Goal: Ask a question: Seek information or help from site administrators or community

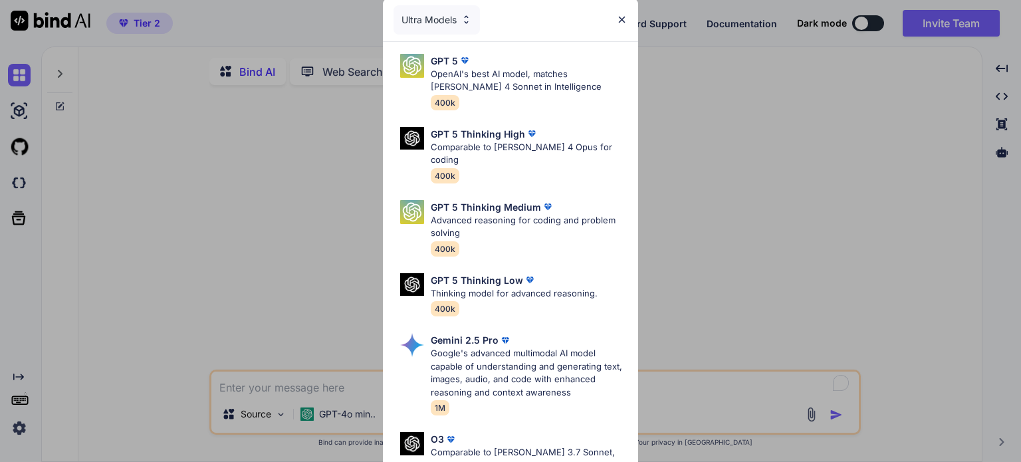
click at [458, 15] on div "Ultra Models" at bounding box center [436, 19] width 86 height 29
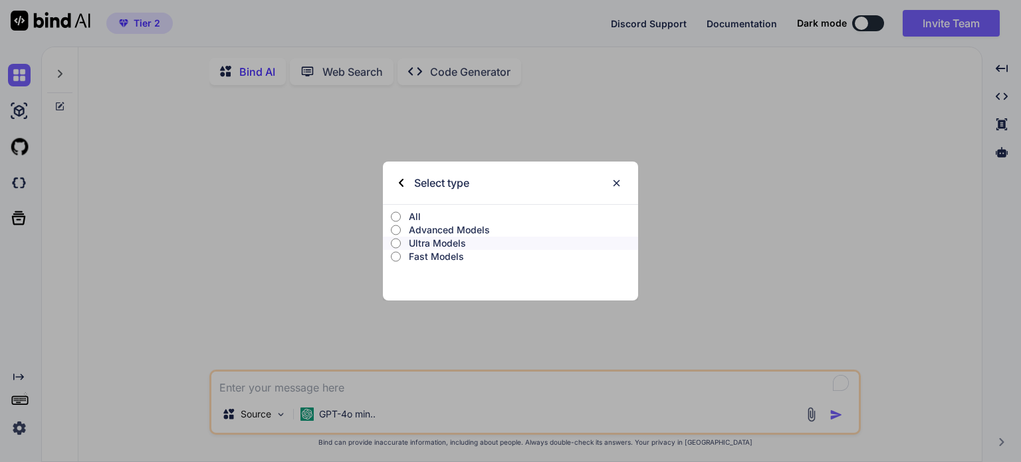
click at [393, 215] on input "All" at bounding box center [396, 216] width 10 height 11
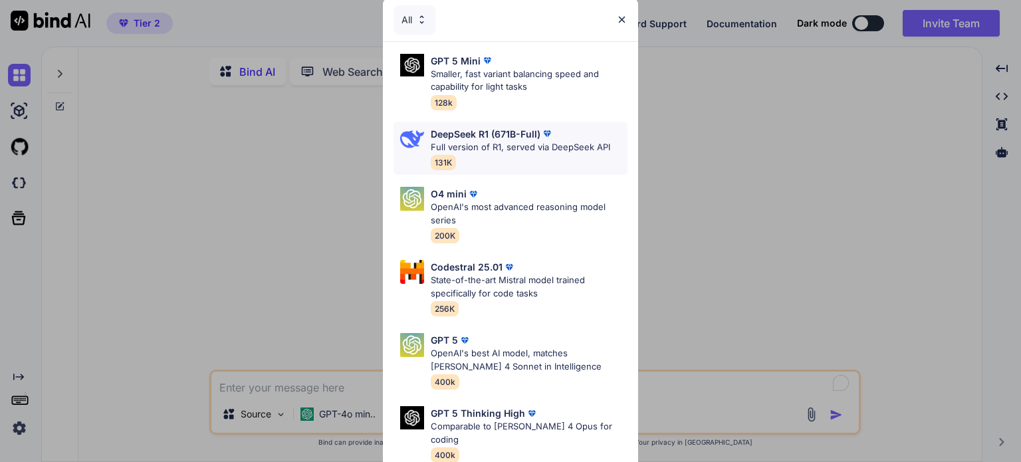
click at [509, 148] on p "Full version of R1, served via DeepSeek API" at bounding box center [520, 147] width 179 height 13
type textarea "x"
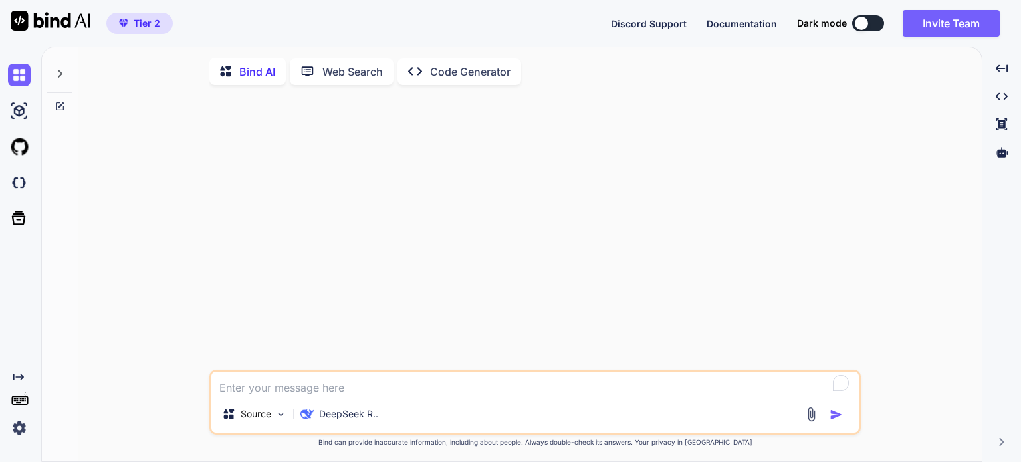
click at [298, 387] on textarea "To enrich screen reader interactions, please activate Accessibility in Grammarl…" at bounding box center [534, 383] width 647 height 24
click at [427, 446] on p "Bind can provide inaccurate information, including about people. Always double-…" at bounding box center [534, 442] width 651 height 10
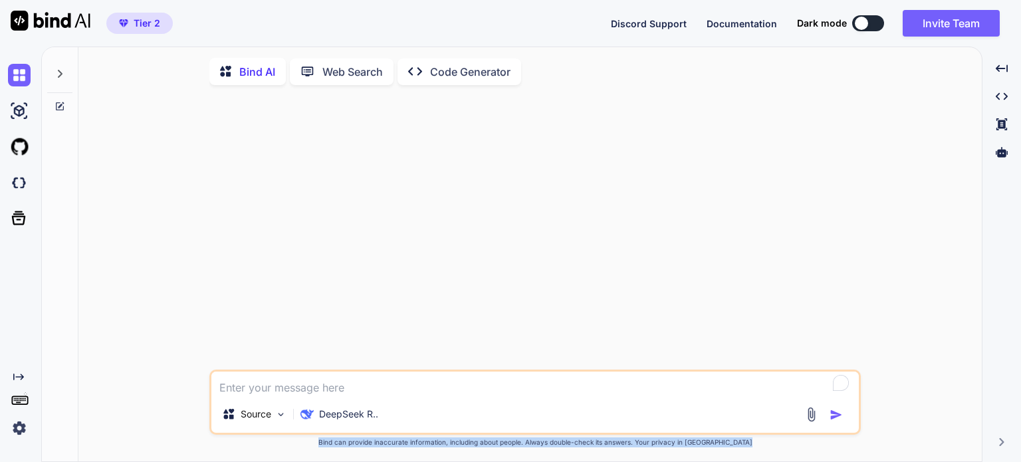
click at [427, 446] on p "Bind can provide inaccurate information, including about people. Always double-…" at bounding box center [534, 442] width 651 height 10
click at [716, 441] on p "Bind can provide inaccurate information, including about people. Always double-…" at bounding box center [534, 442] width 651 height 10
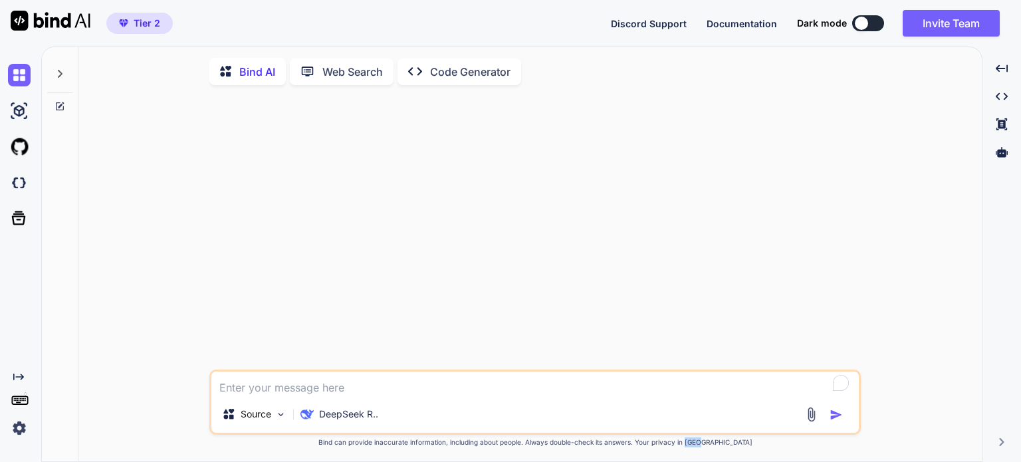
click at [716, 441] on p "Bind can provide inaccurate information, including about people. Always double-…" at bounding box center [534, 442] width 651 height 10
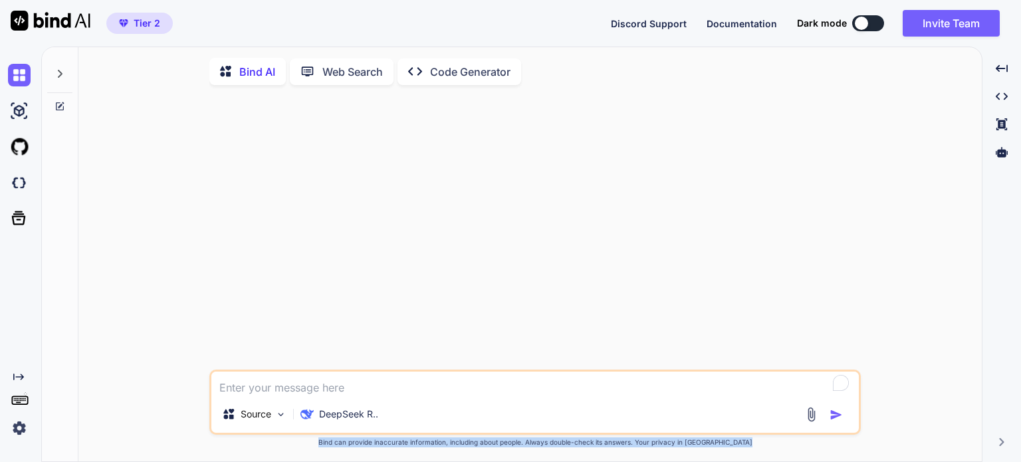
click at [716, 441] on p "Bind can provide inaccurate information, including about people. Always double-…" at bounding box center [534, 442] width 651 height 10
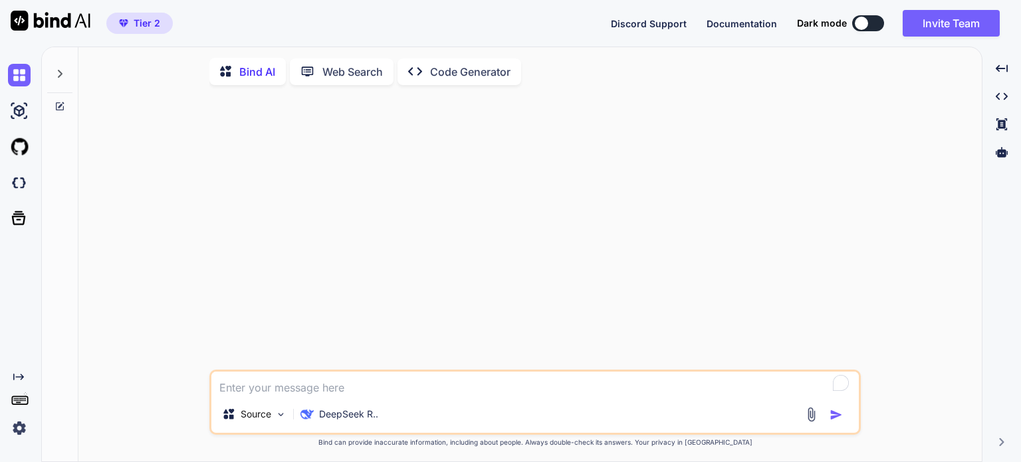
click at [508, 381] on textarea "To enrich screen reader interactions, please activate Accessibility in Grammarl…" at bounding box center [534, 383] width 647 height 24
type textarea "m"
type textarea "x"
type textarea "ma"
type textarea "x"
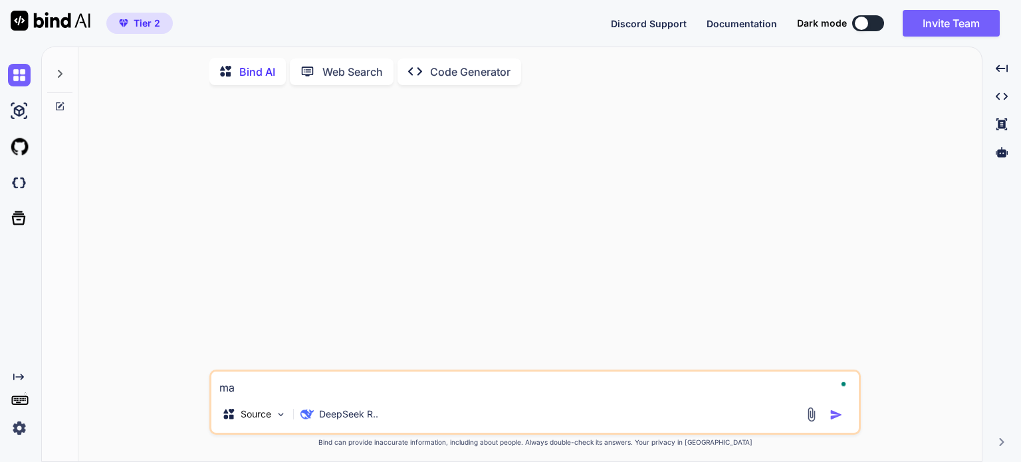
type textarea "mak"
type textarea "x"
type textarea "make"
type textarea "x"
type textarea "make"
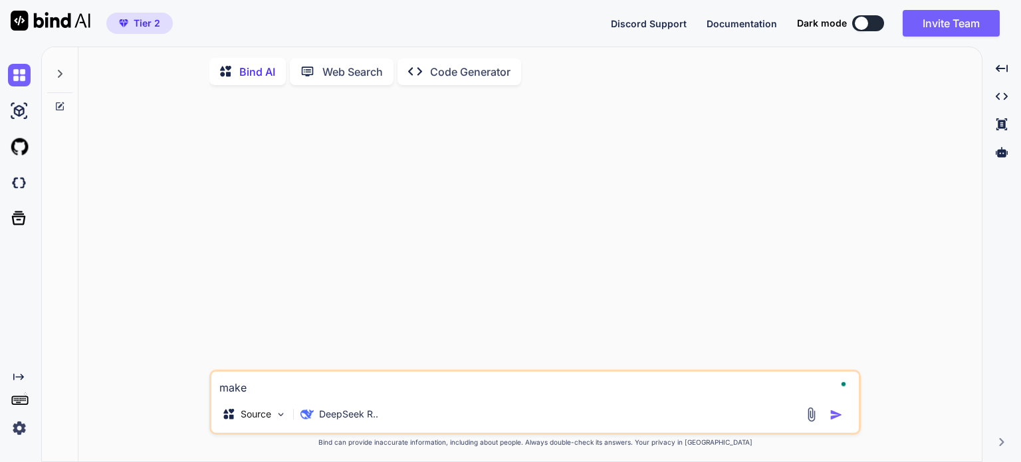
type textarea "x"
type textarea "make a"
type textarea "x"
type textarea "make a"
type textarea "x"
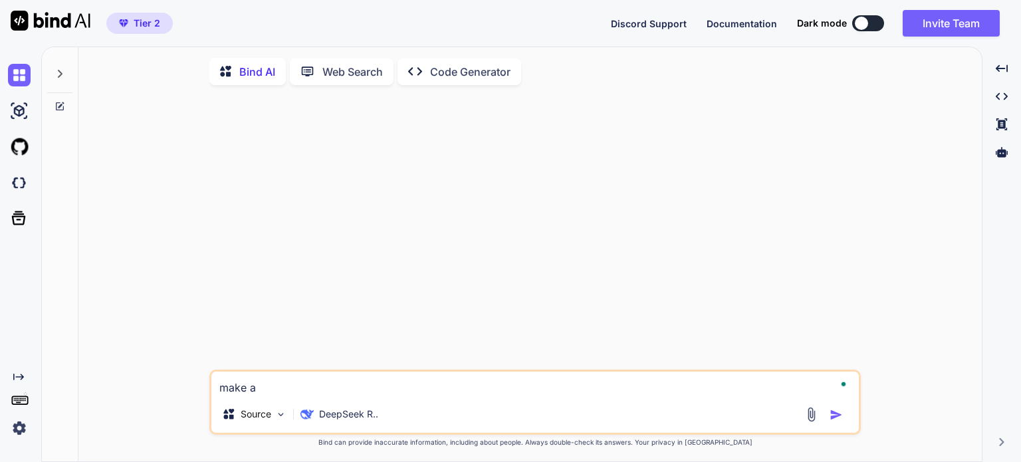
type textarea "make a w"
type textarea "x"
type textarea "make a we"
type textarea "x"
type textarea "make a web"
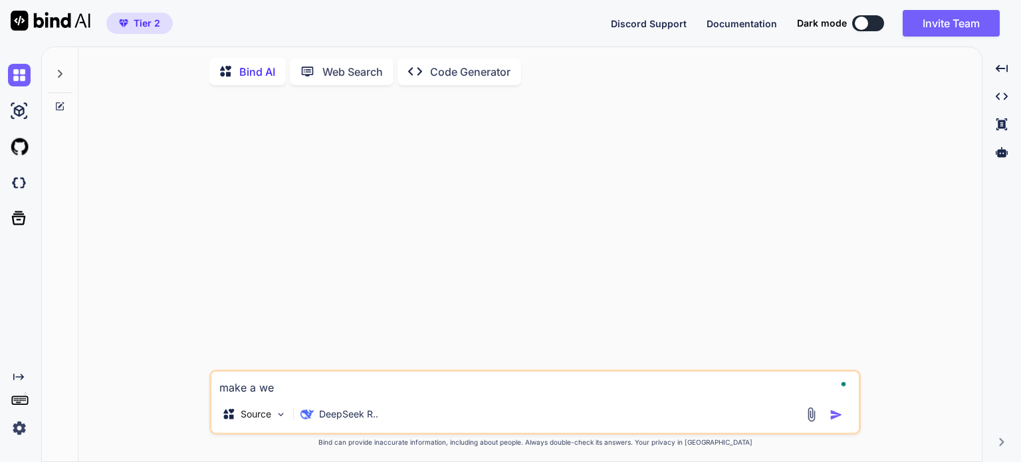
type textarea "x"
type textarea "make a web"
type textarea "x"
type textarea "make a web a"
type textarea "x"
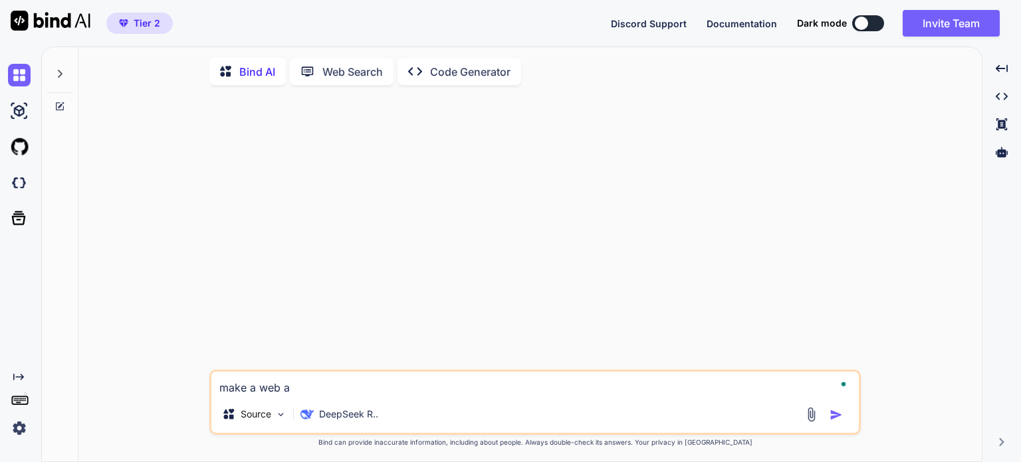
type textarea "make a web ap"
type textarea "x"
type textarea "make a web app"
type textarea "x"
type textarea "make a web app"
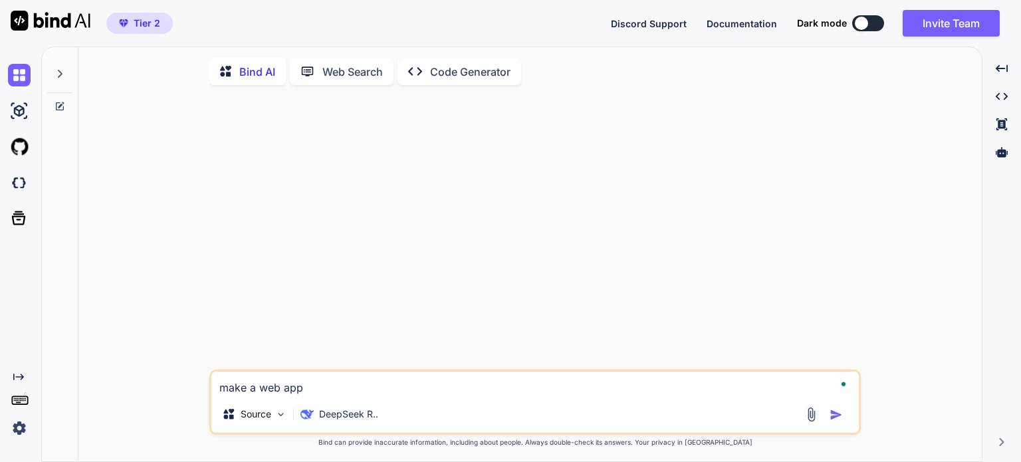
type textarea "x"
type textarea "make a web app t"
type textarea "x"
type textarea "make a web app th"
type textarea "x"
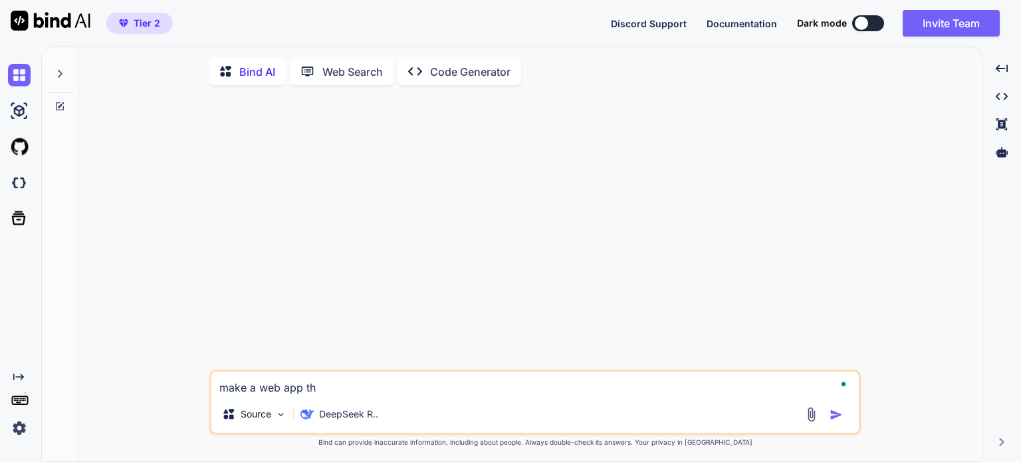
type textarea "make a web app tha"
type textarea "x"
type textarea "make a web app that"
type textarea "x"
type textarea "make a web app that"
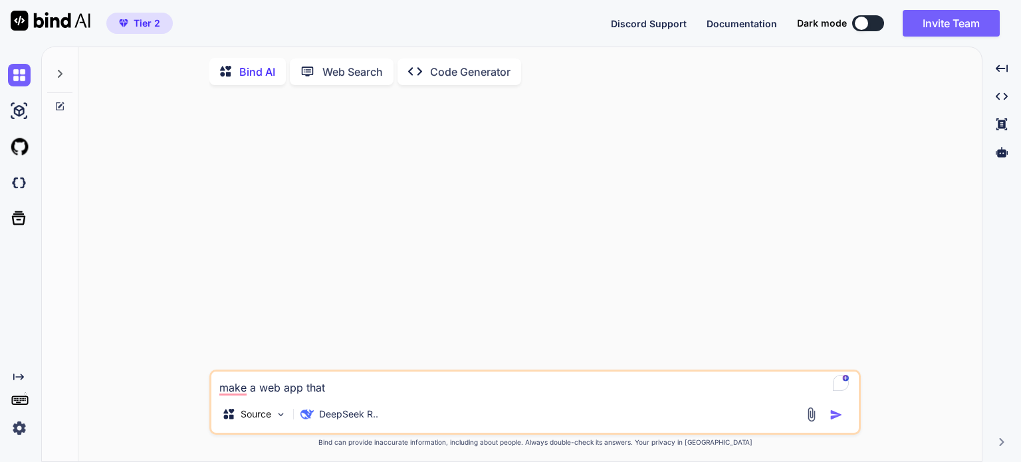
type textarea "x"
type textarea "make a web app that m"
type textarea "x"
type textarea "make a web app that ma"
type textarea "x"
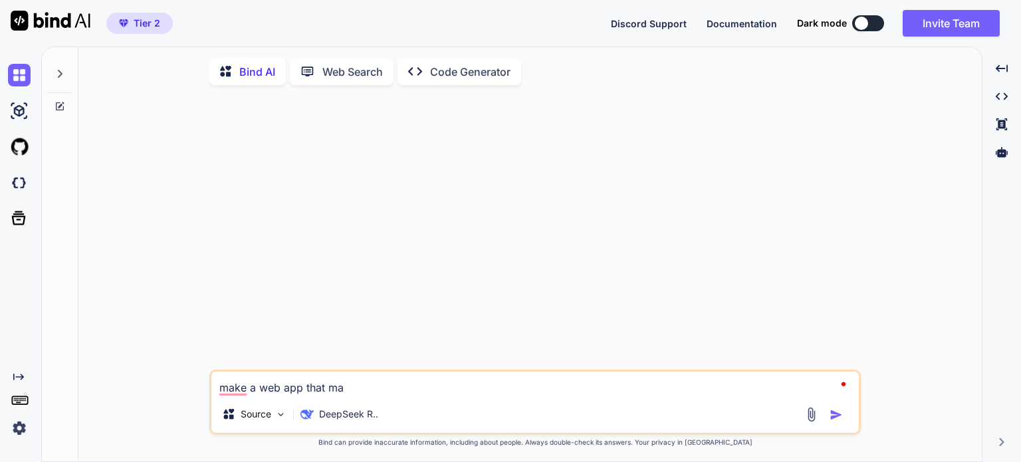
type textarea "make a web app that man"
type textarea "x"
type textarea "make a web app that mana"
type textarea "x"
type textarea "make a web app that manag"
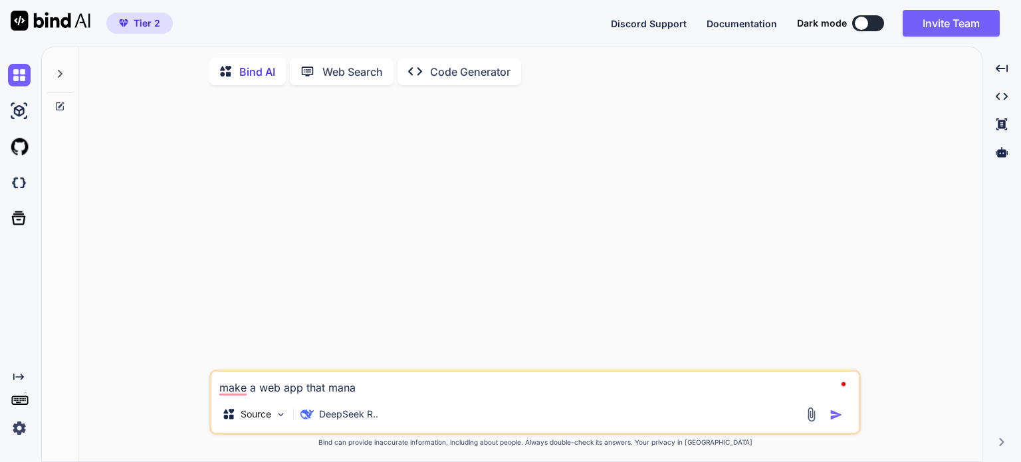
type textarea "x"
type textarea "make a web app that manage"
type textarea "x"
type textarea "make a web app that manages"
type textarea "x"
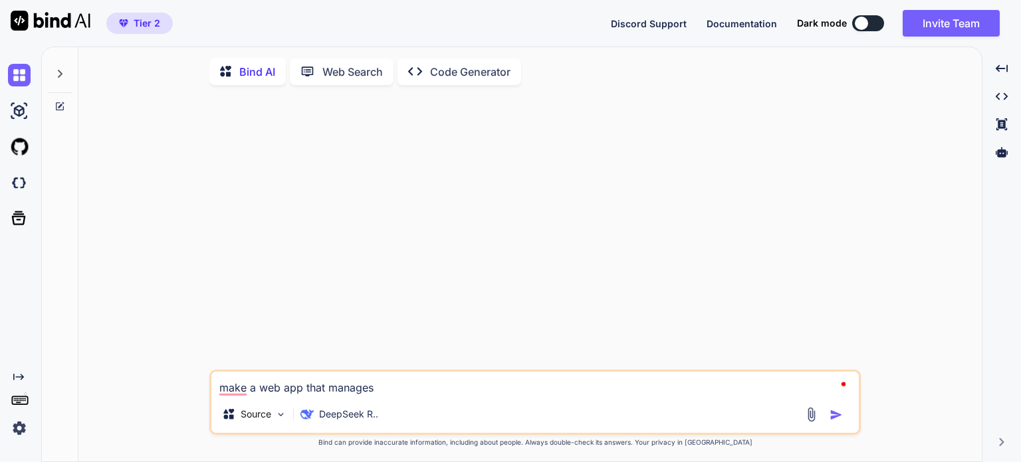
type textarea "make a web app that manages"
type textarea "x"
type textarea "make a web app that manages r"
type textarea "x"
type textarea "make a web app that manages re"
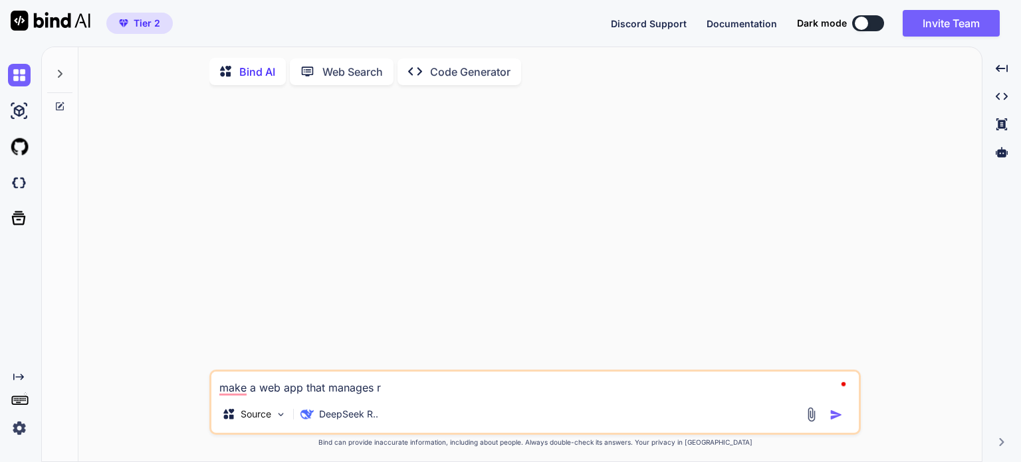
type textarea "x"
type textarea "make a web app that manages rec"
type textarea "x"
type textarea "make a web app that manages reci"
type textarea "x"
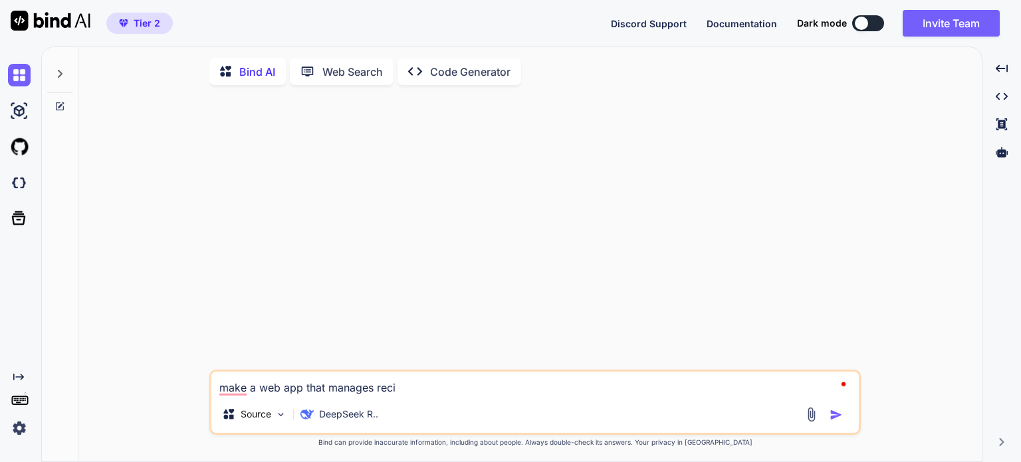
type textarea "make a web app that manages recip"
type textarea "x"
type textarea "make a web app that manages recipe"
type textarea "x"
type textarea "make a web app that manages recipes"
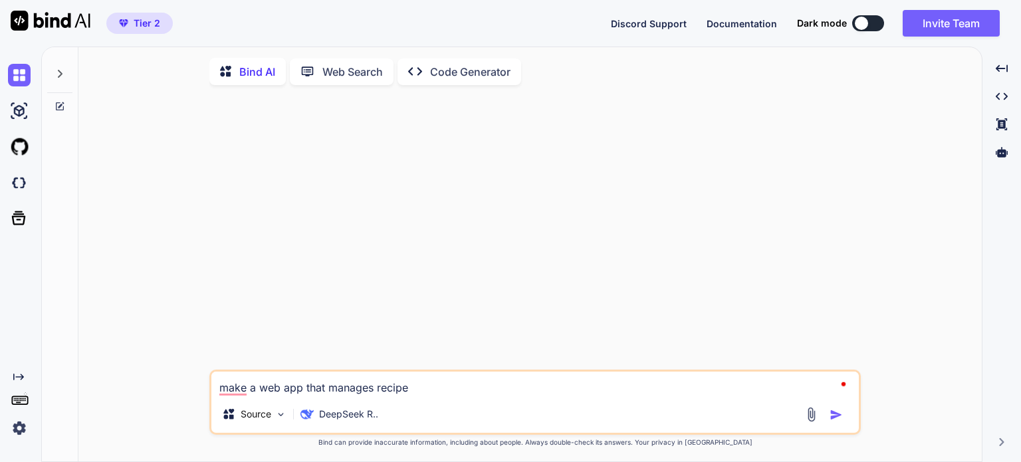
type textarea "x"
click at [260, 387] on textarea "make a web app that manages recipes" at bounding box center [534, 383] width 647 height 24
type textarea "make a Lweb app that manages recipes"
type textarea "x"
type textarea "make a LAweb app that manages recipes"
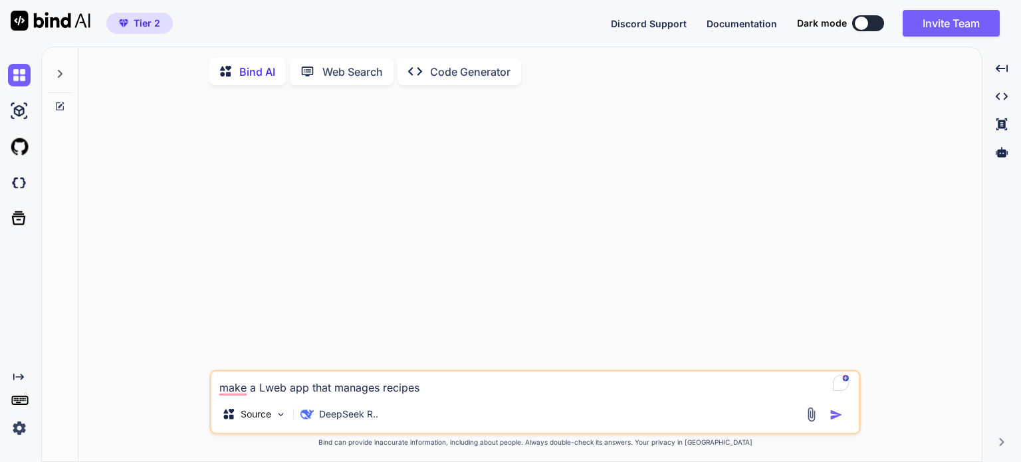
type textarea "x"
type textarea "make a LAMweb app that manages recipes"
type textarea "x"
type textarea "make a LAMPweb app that manages recipes"
type textarea "x"
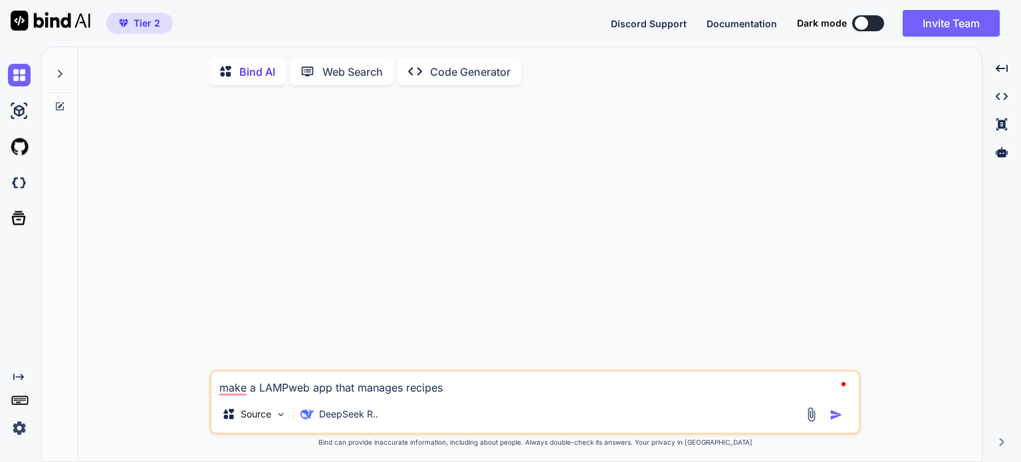
type textarea "make a LAMP-web app that manages recipes"
type textarea "x"
type textarea "make a LAMP-sweb app that manages recipes"
type textarea "x"
type textarea "make a LAMP-stweb app that manages recipes"
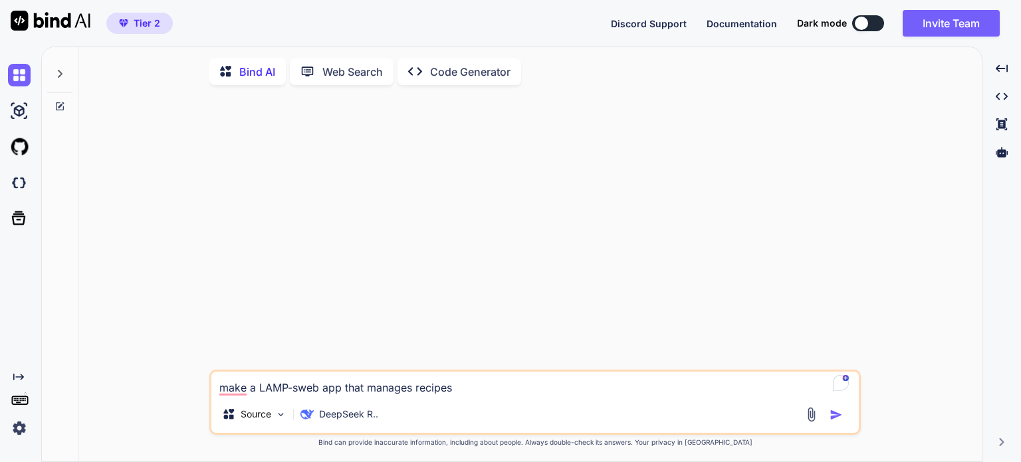
type textarea "x"
type textarea "make a LAMP-staweb app that manages recipes"
type textarea "x"
type textarea "make a LAMP-stacweb app that manages recipes"
type textarea "x"
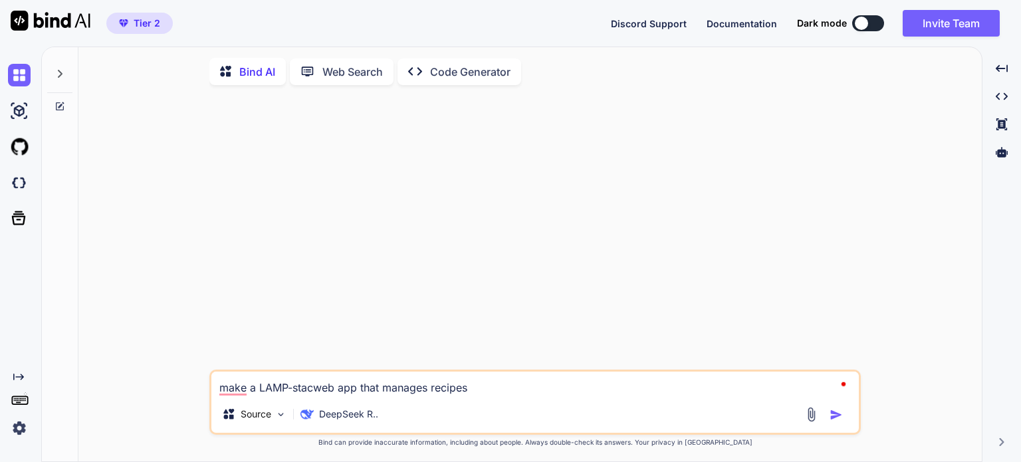
type textarea "make a LAMP-stackweb app that manages recipes"
type textarea "x"
type textarea "make a LAMP-stack web app that manages recipes"
type textarea "x"
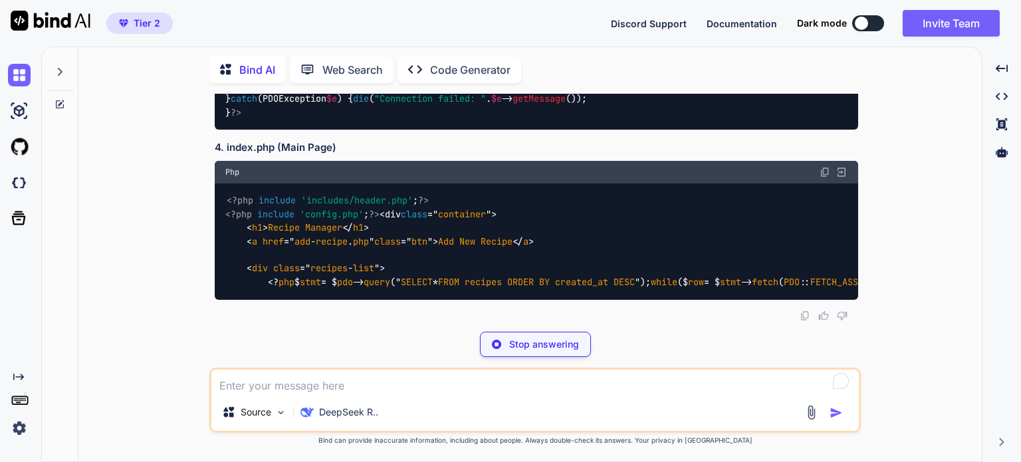
scroll to position [1098, 0]
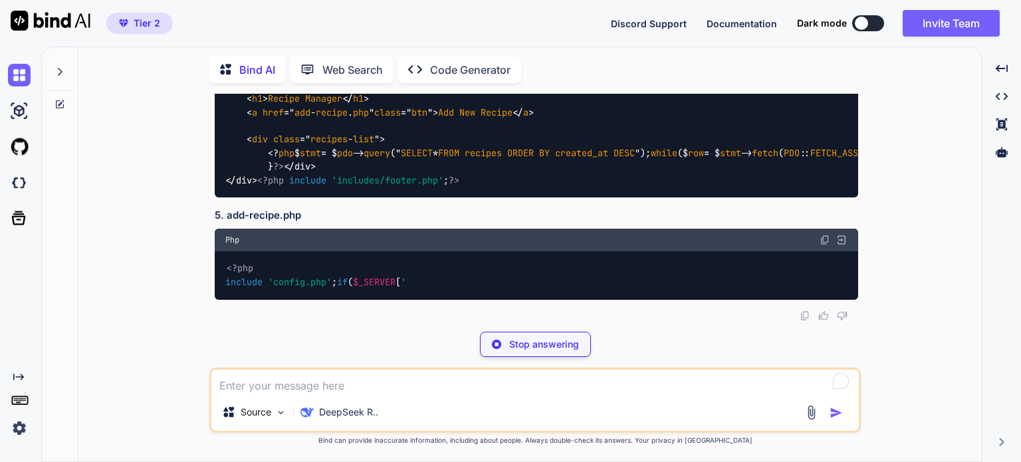
type textarea "x"
